Goal: Information Seeking & Learning: Learn about a topic

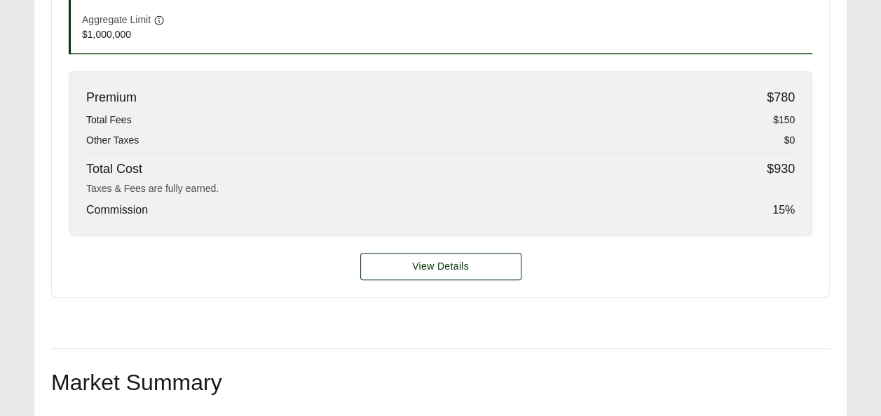
scroll to position [701, 0]
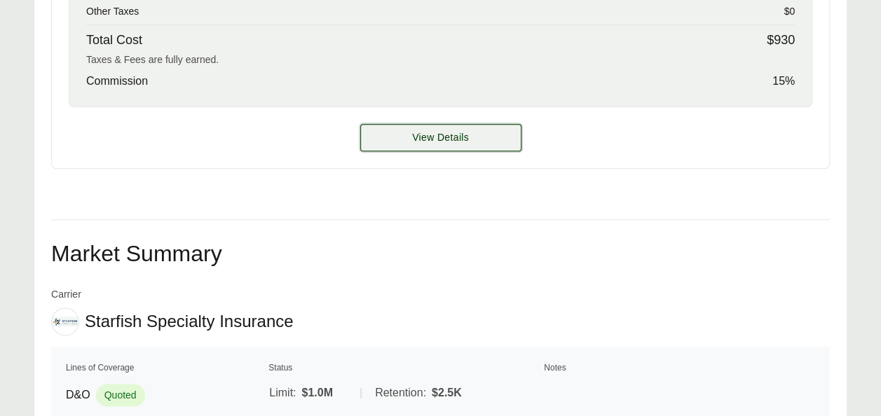
click at [441, 143] on button "View Details" at bounding box center [440, 137] width 161 height 27
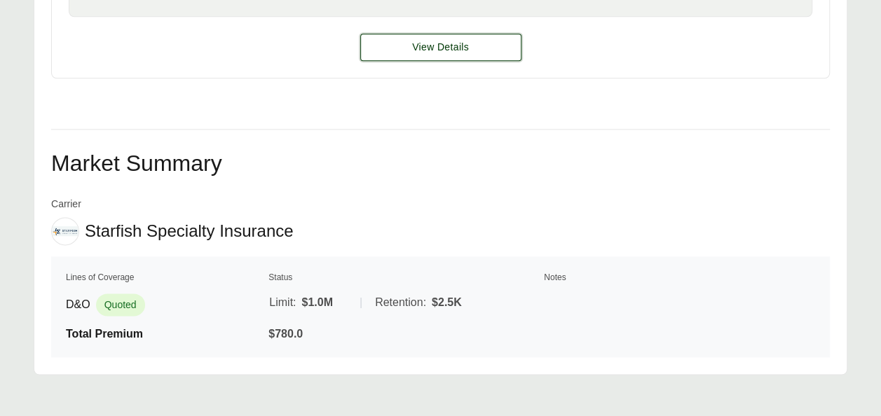
scroll to position [802, 0]
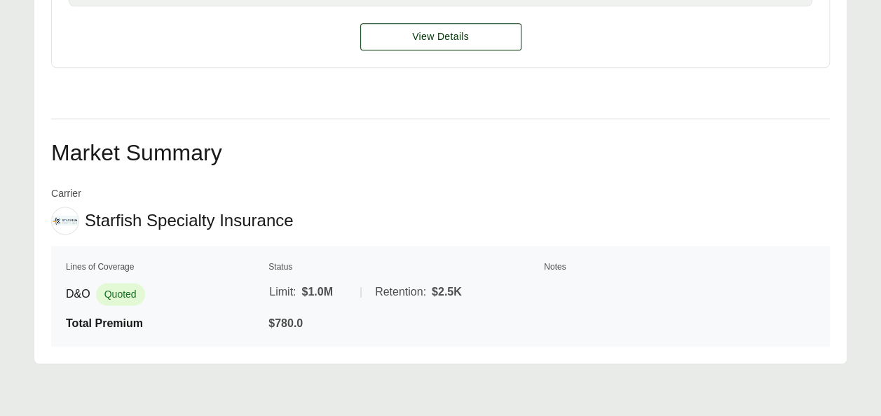
click at [817, 25] on div "View Details" at bounding box center [440, 36] width 777 height 61
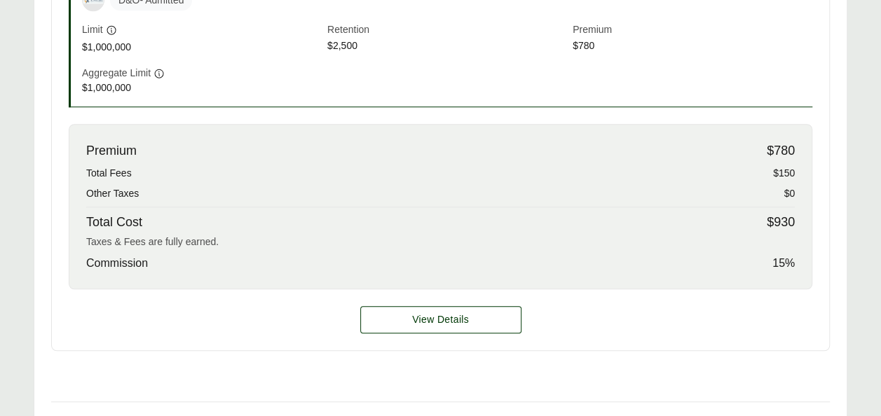
scroll to position [513, 0]
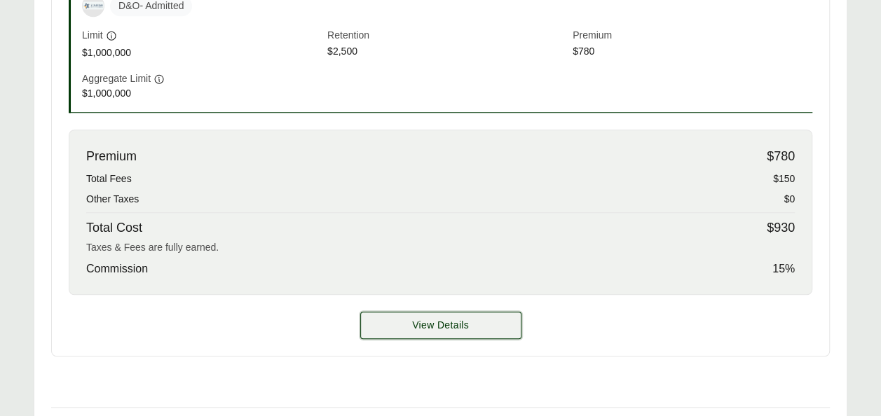
click at [446, 314] on button "View Details" at bounding box center [440, 325] width 161 height 27
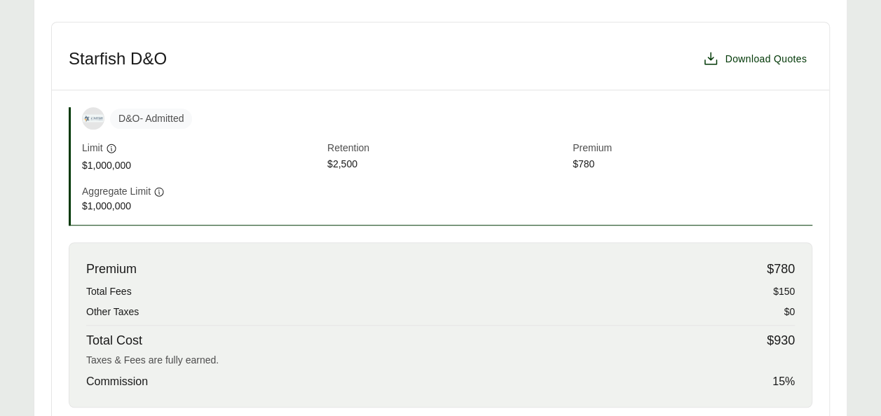
scroll to position [388, 0]
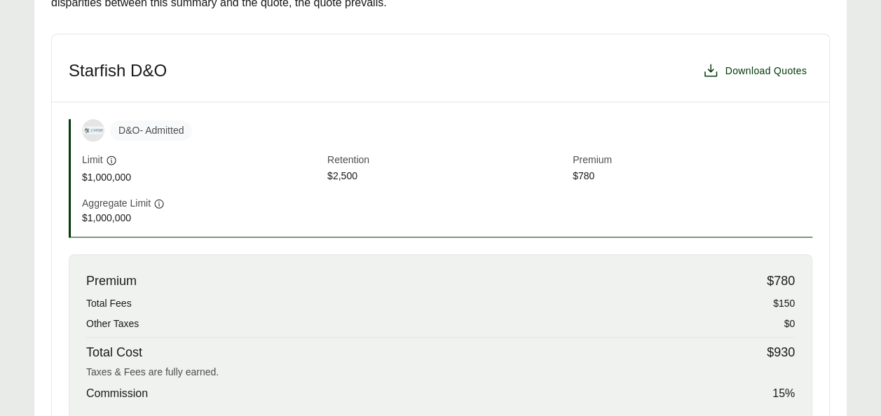
click at [489, 274] on div "Premium $780" at bounding box center [440, 281] width 709 height 19
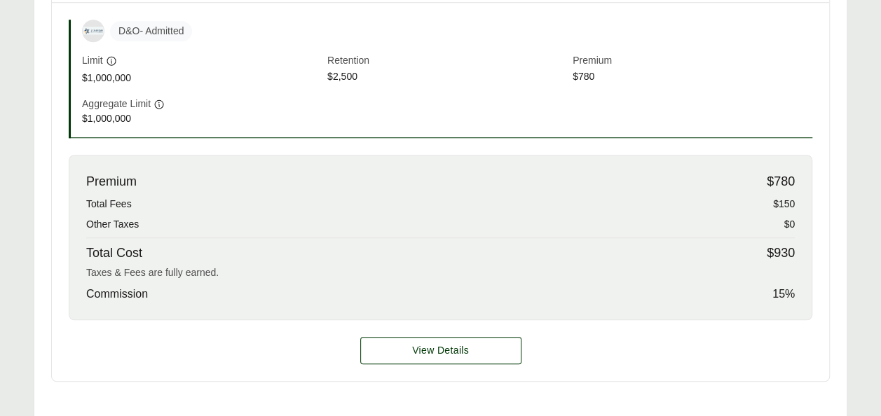
scroll to position [501, 0]
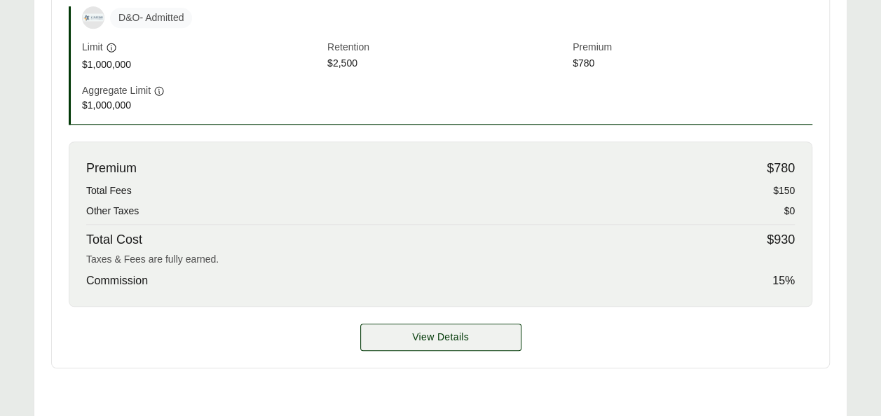
click at [458, 338] on span "View Details" at bounding box center [440, 337] width 57 height 15
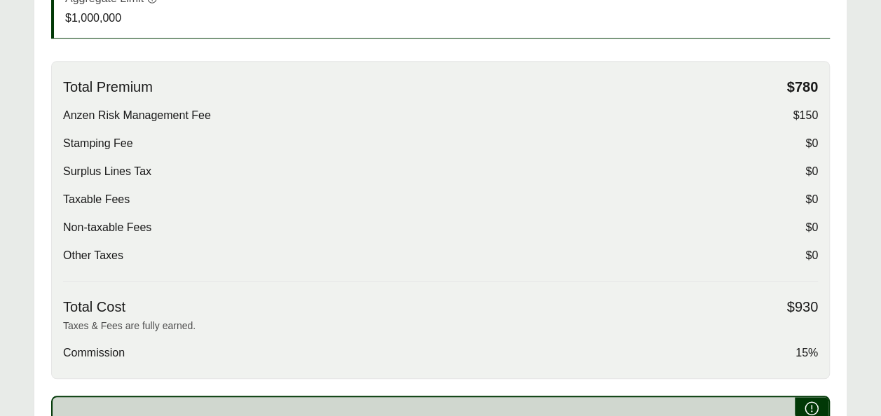
scroll to position [428, 0]
